Goal: Transaction & Acquisition: Purchase product/service

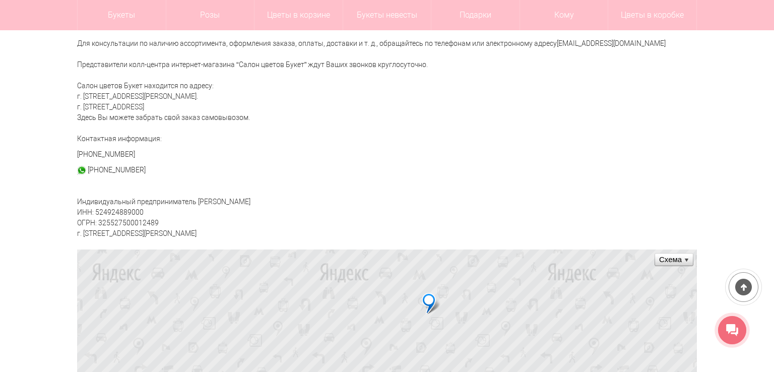
scroll to position [888, 0]
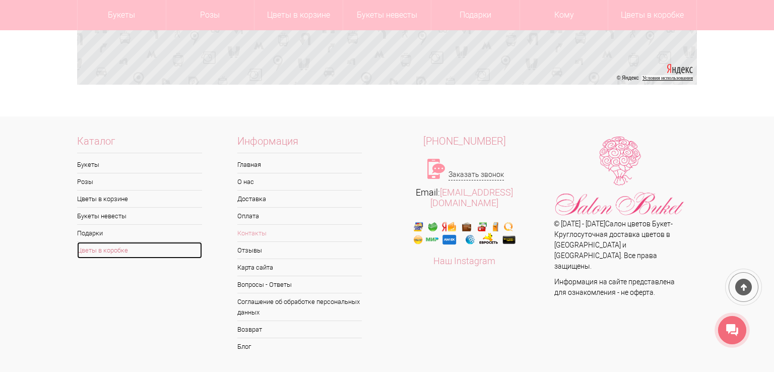
click at [148, 249] on link "Цветы в коробке" at bounding box center [139, 250] width 125 height 17
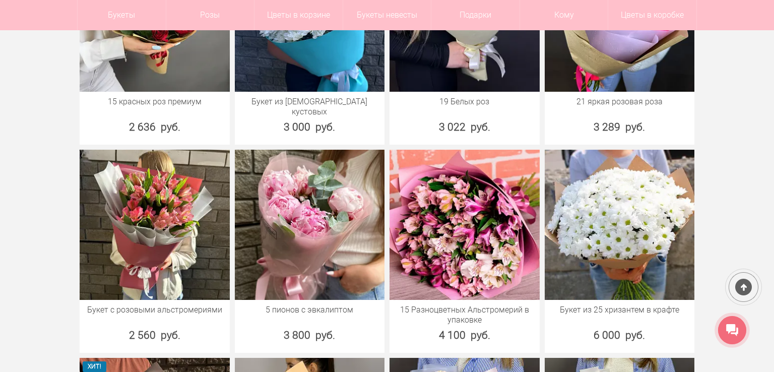
scroll to position [638, 0]
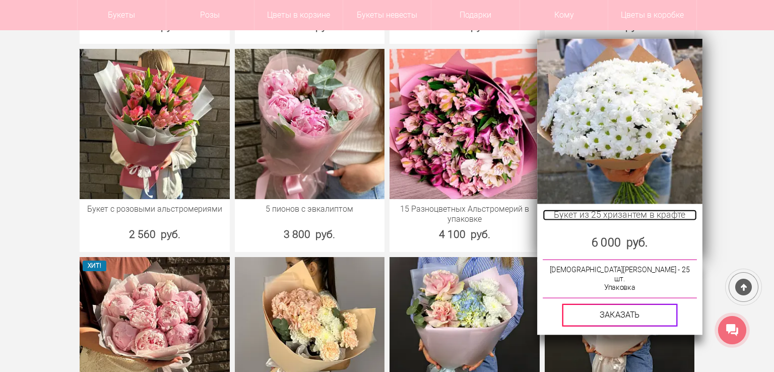
click at [628, 209] on link "Букет из 25 хризантем в крафте" at bounding box center [620, 214] width 154 height 11
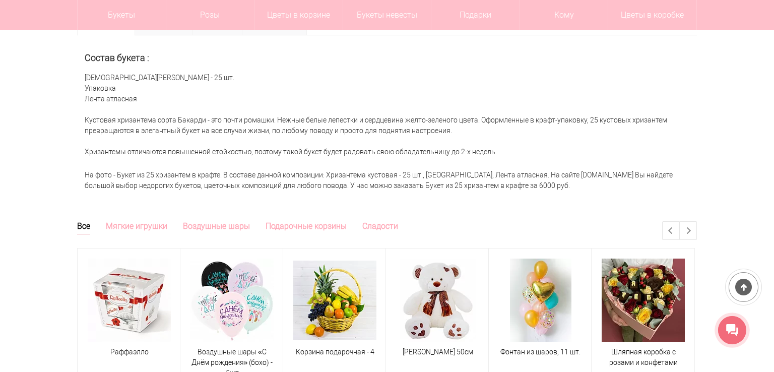
scroll to position [0, 770]
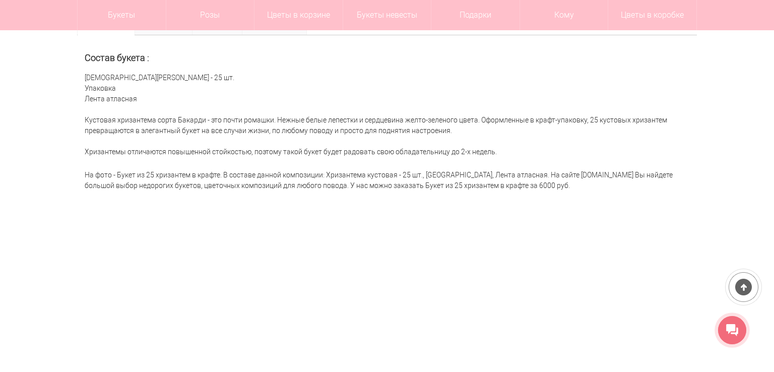
click at [396, 293] on img at bounding box center [386, 299] width 83 height 83
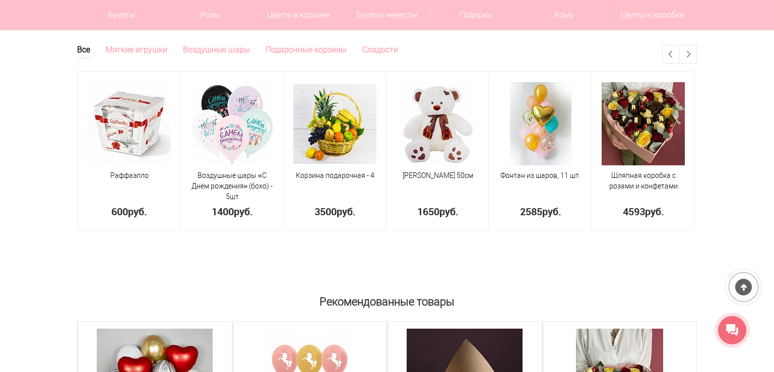
scroll to position [688, 0]
